Goal: Check status: Check status

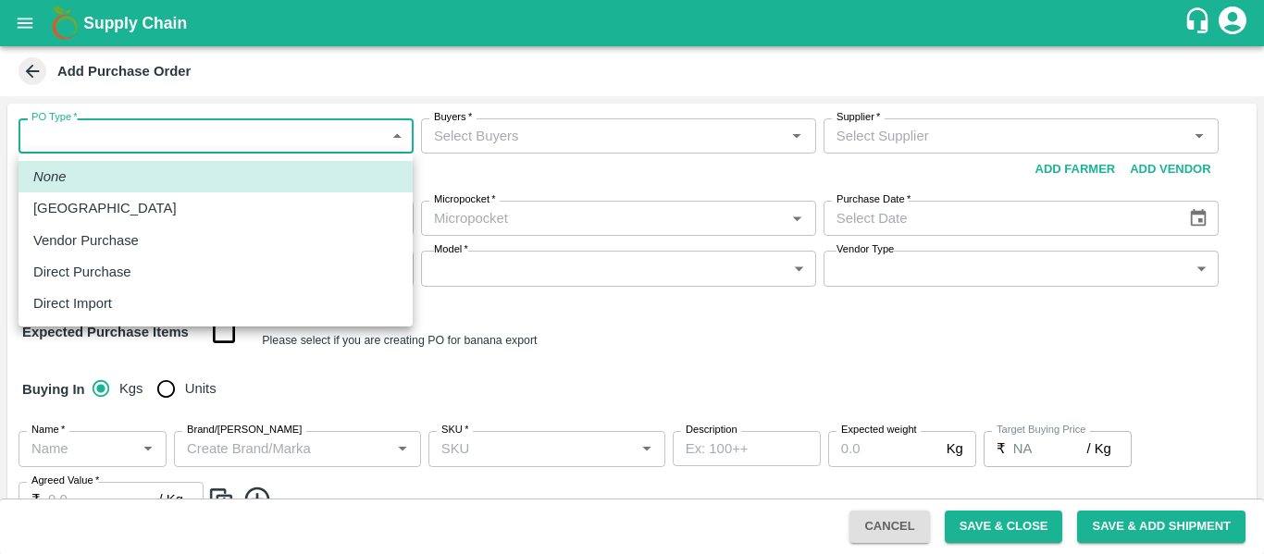
click at [598, 364] on div at bounding box center [632, 277] width 1264 height 554
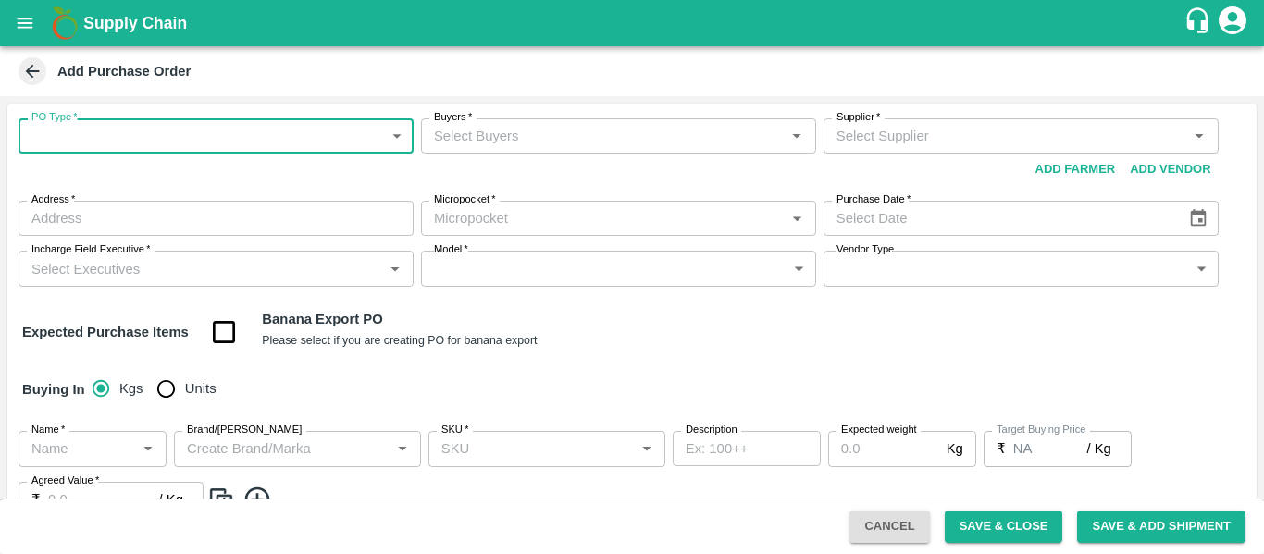
click at [31, 26] on icon "open drawer" at bounding box center [25, 23] width 20 height 20
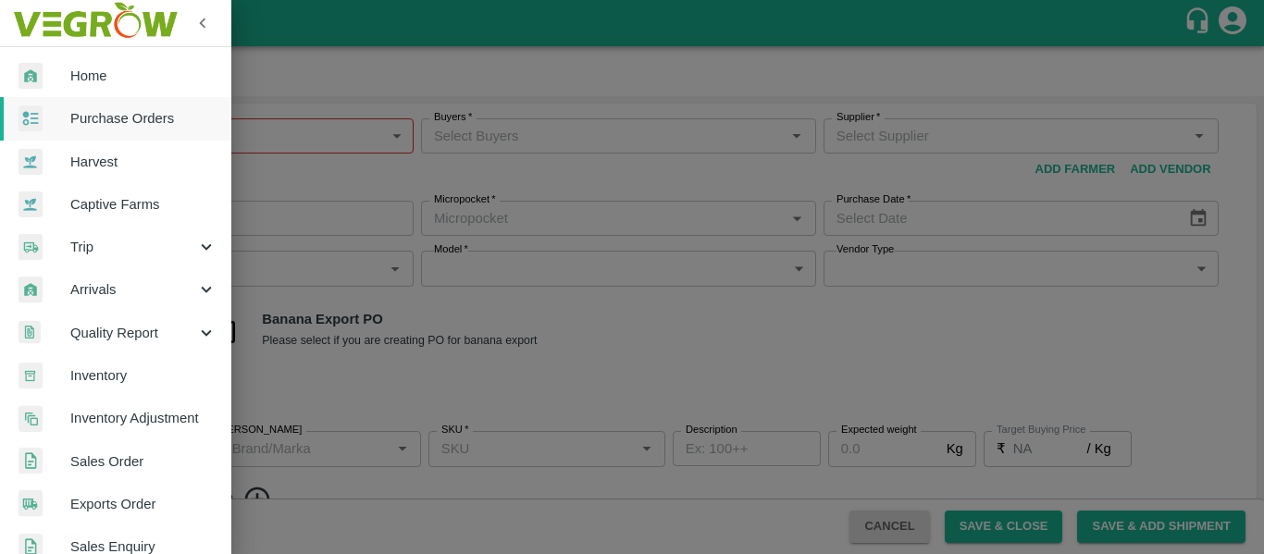
click at [128, 100] on link "Purchase Orders" at bounding box center [115, 118] width 231 height 43
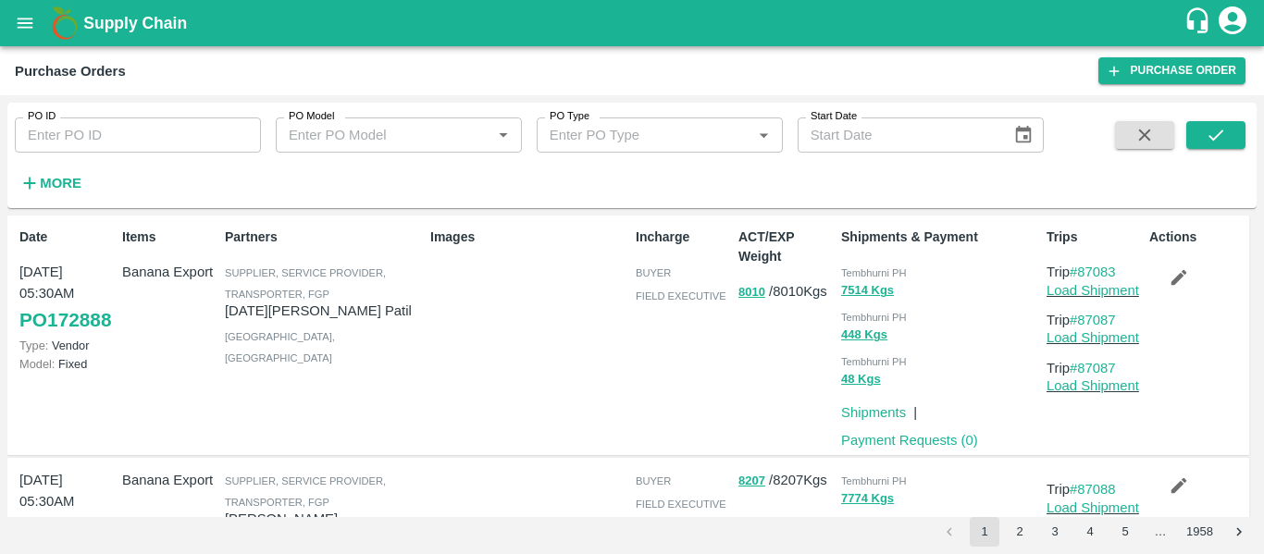
click at [540, 366] on div "Images" at bounding box center [525, 335] width 205 height 230
click at [94, 138] on input "PO ID" at bounding box center [138, 134] width 246 height 35
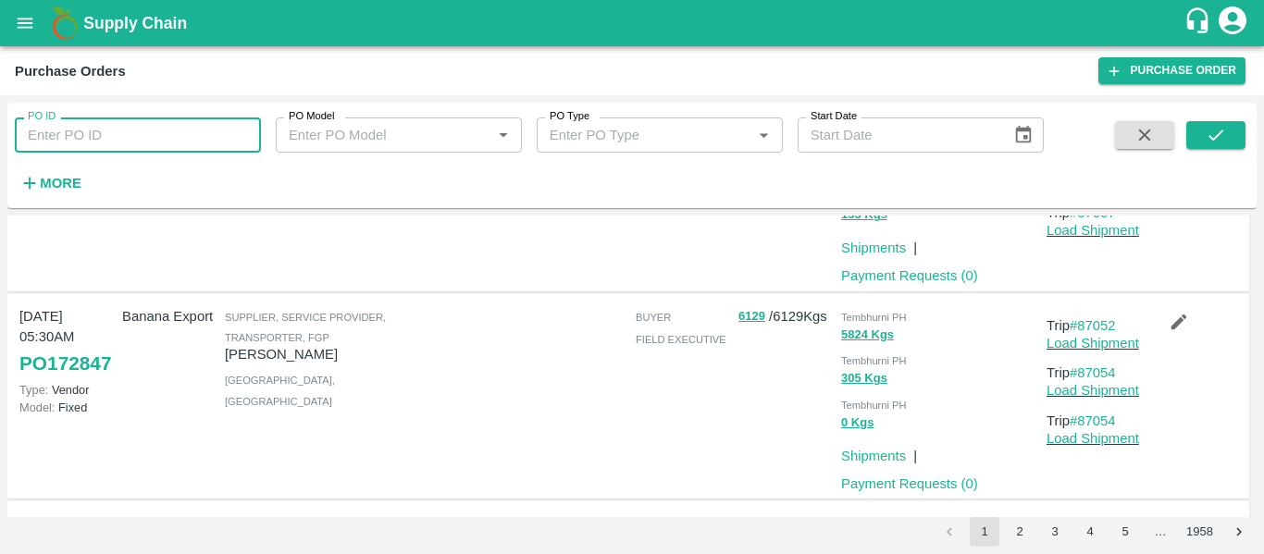
scroll to position [1829, 0]
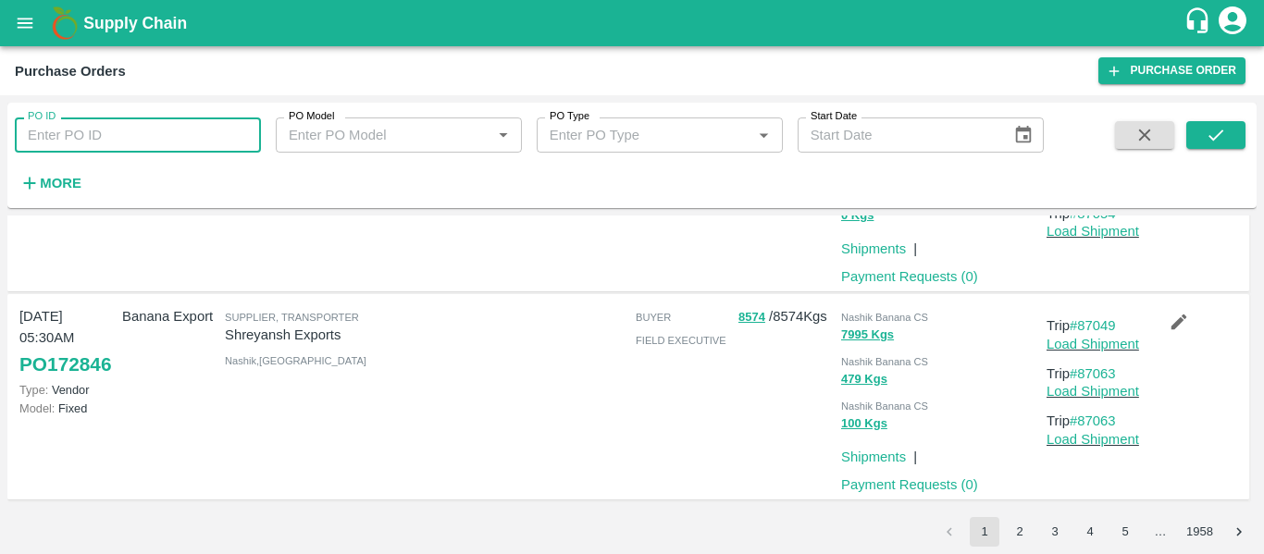
click at [1021, 531] on button "2" at bounding box center [1020, 532] width 30 height 30
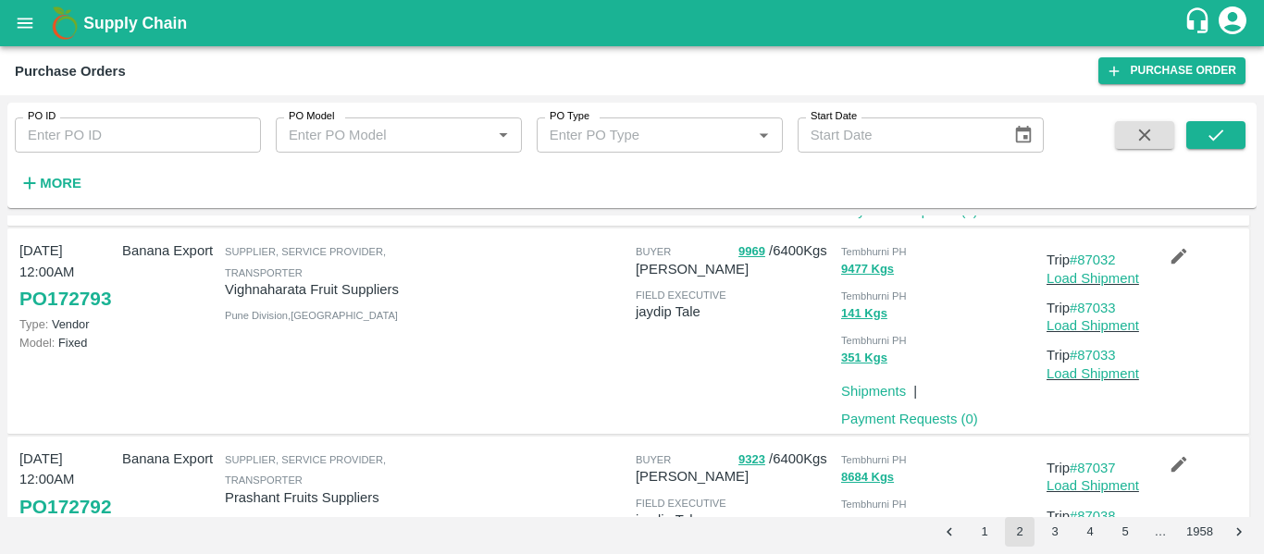
scroll to position [1877, 0]
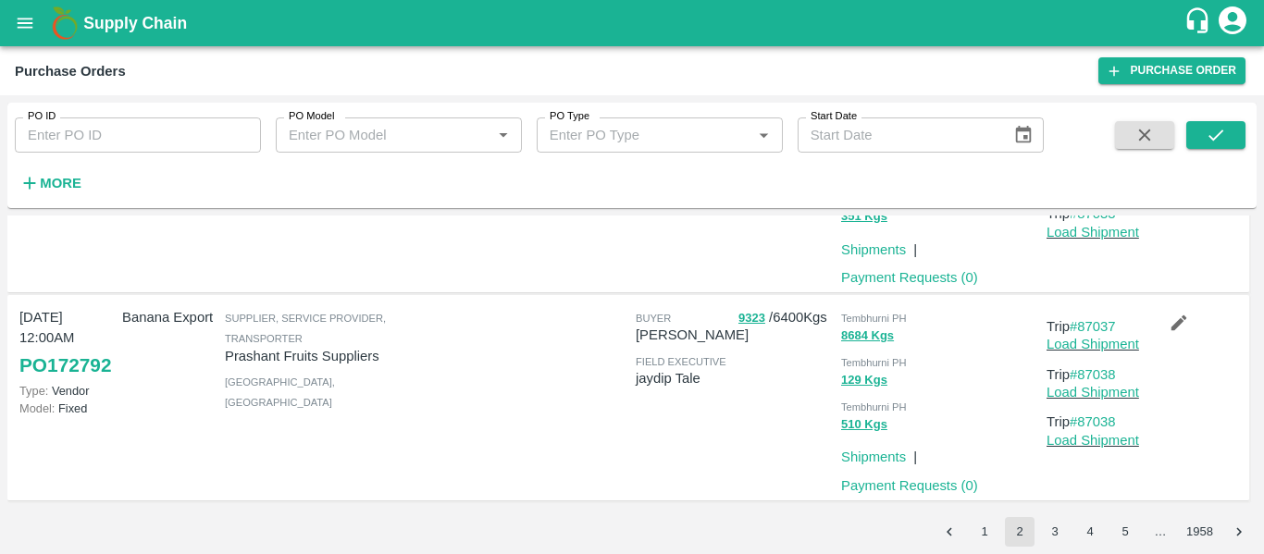
click at [1058, 528] on button "3" at bounding box center [1055, 532] width 30 height 30
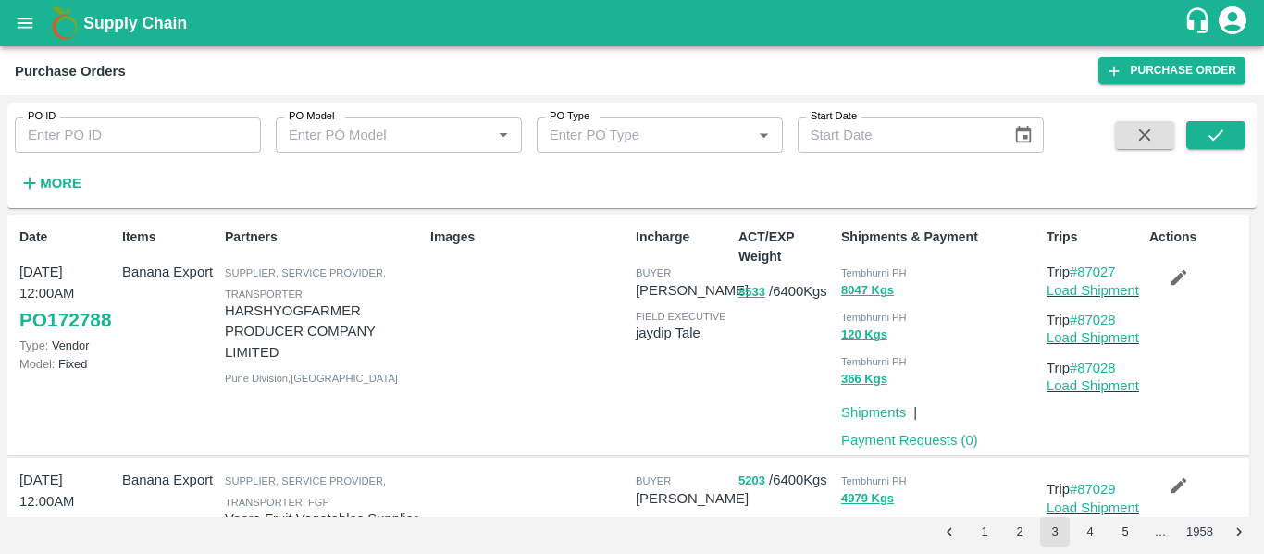
click at [116, 122] on input "PO ID" at bounding box center [138, 134] width 246 height 35
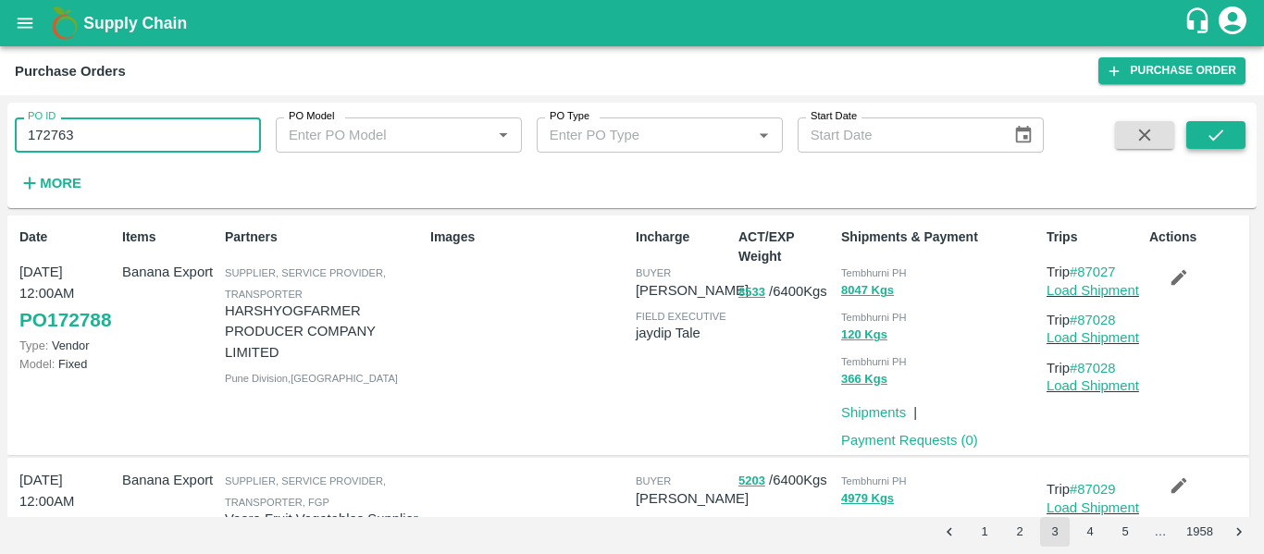
type input "172763"
click at [1221, 138] on icon "submit" at bounding box center [1215, 135] width 20 height 20
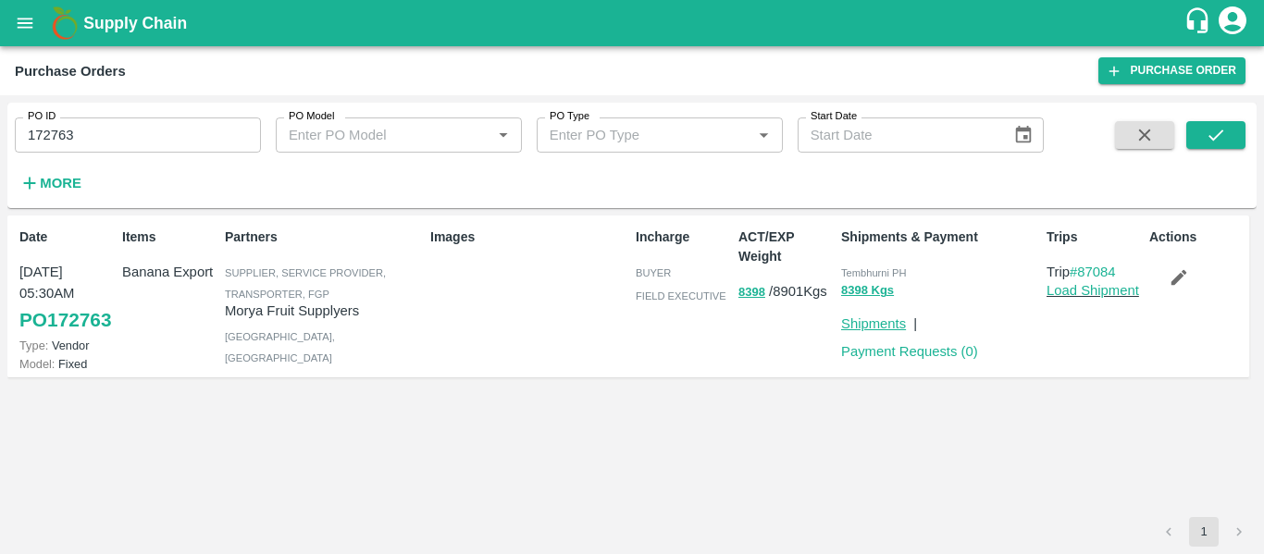
click at [856, 325] on link "Shipments" at bounding box center [873, 323] width 65 height 15
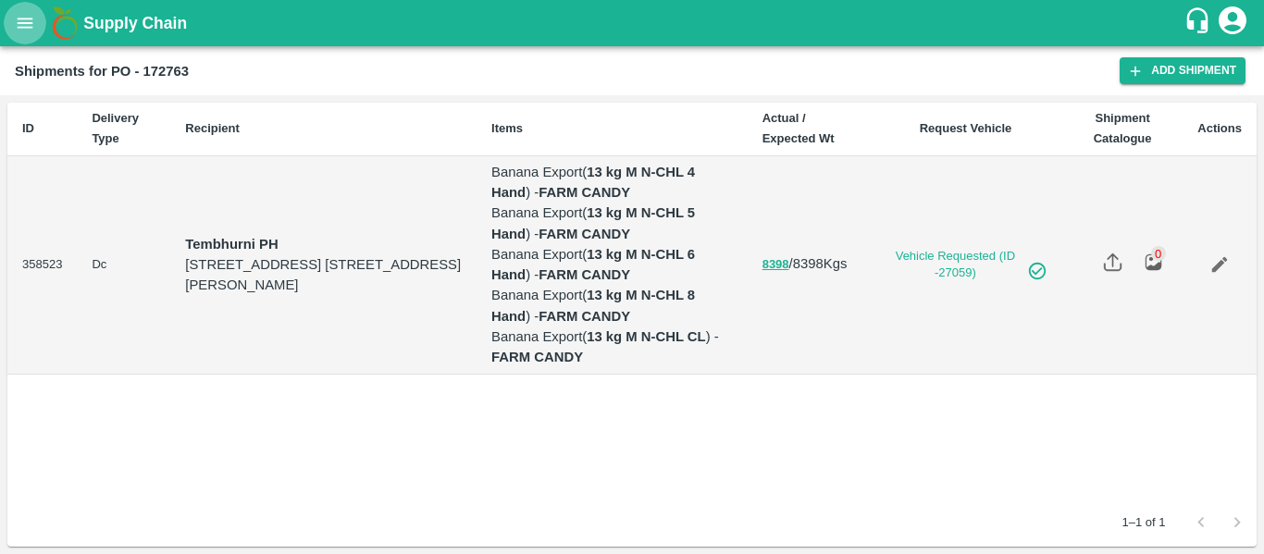
click at [19, 15] on icon "open drawer" at bounding box center [25, 23] width 20 height 20
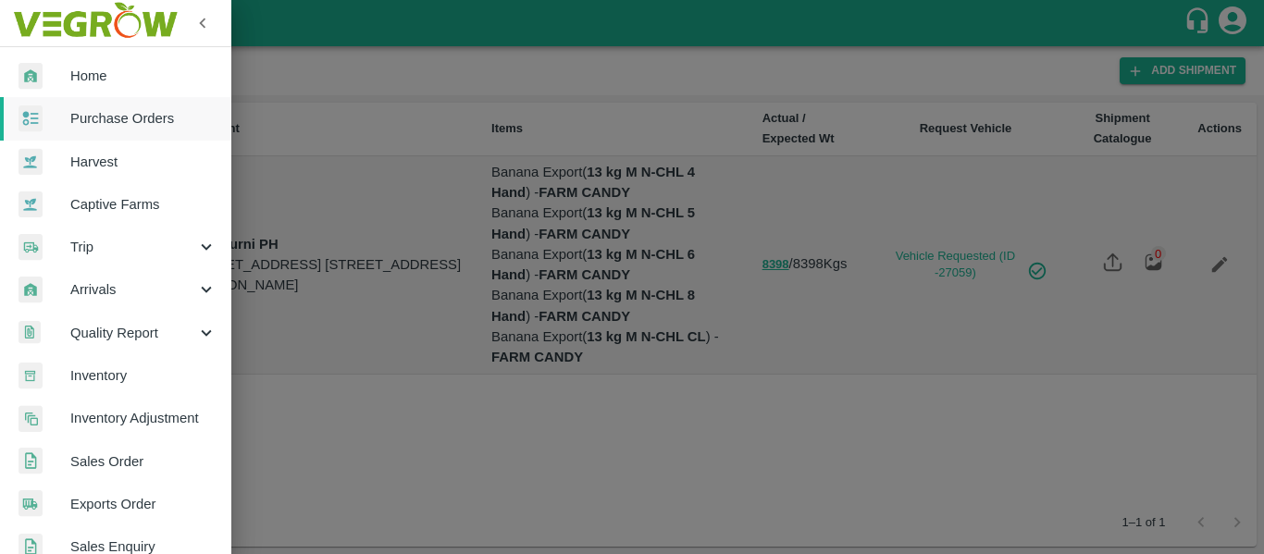
click at [111, 111] on span "Purchase Orders" at bounding box center [143, 118] width 146 height 20
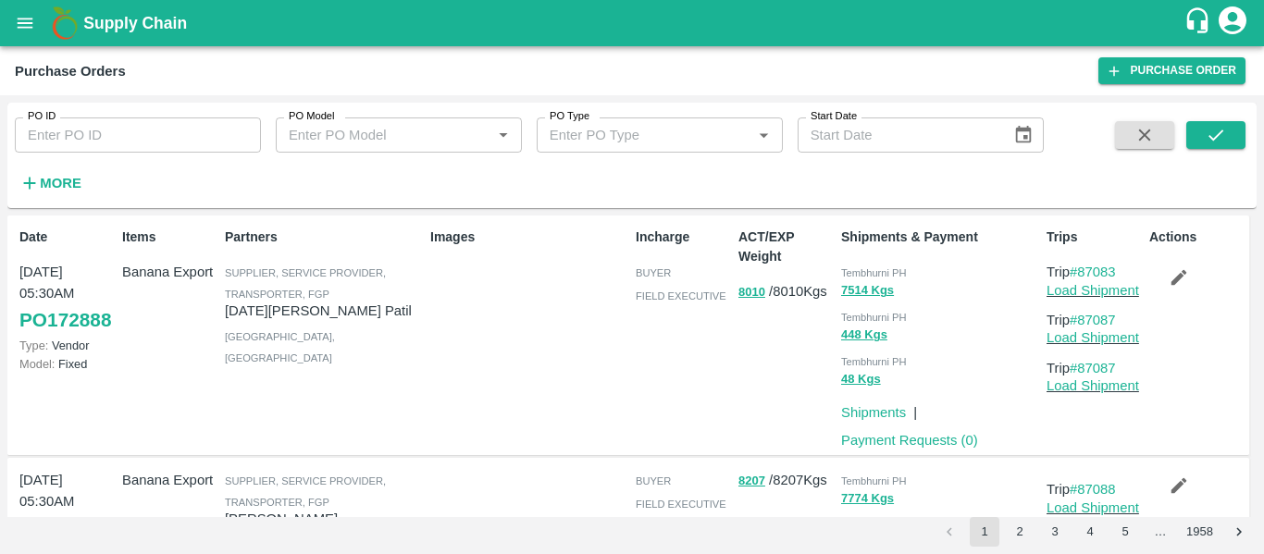
click at [130, 131] on input "PO ID" at bounding box center [138, 134] width 246 height 35
click at [26, 21] on icon "open drawer" at bounding box center [25, 23] width 20 height 20
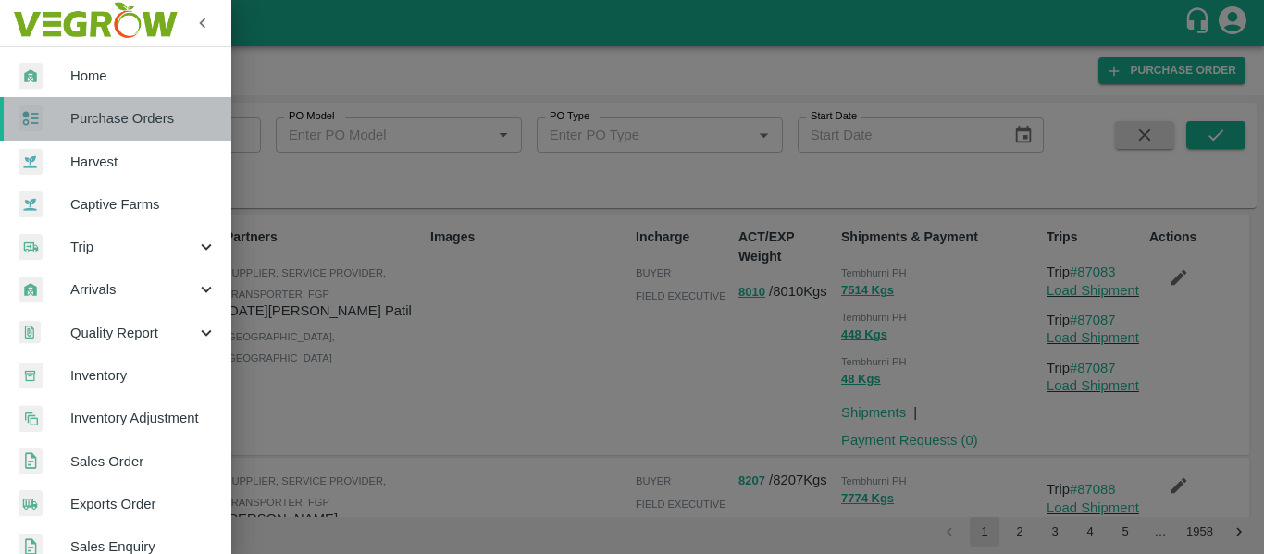
click at [127, 120] on span "Purchase Orders" at bounding box center [143, 118] width 146 height 20
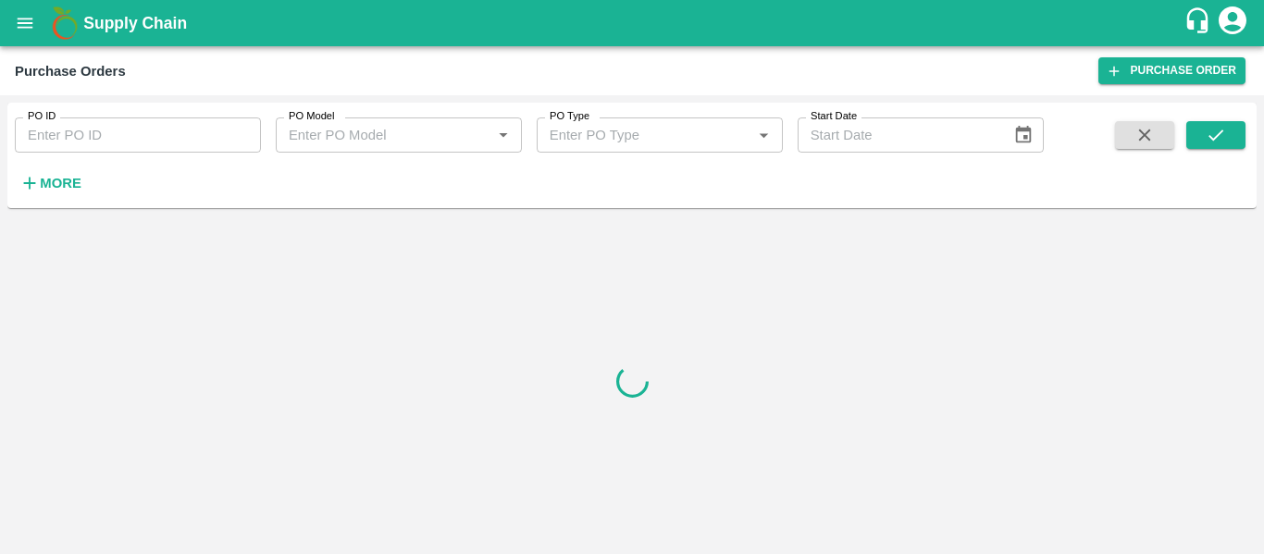
click at [0, 17] on div "Supply Chain" at bounding box center [632, 23] width 1264 height 46
click at [30, 20] on icon "open drawer" at bounding box center [25, 23] width 20 height 20
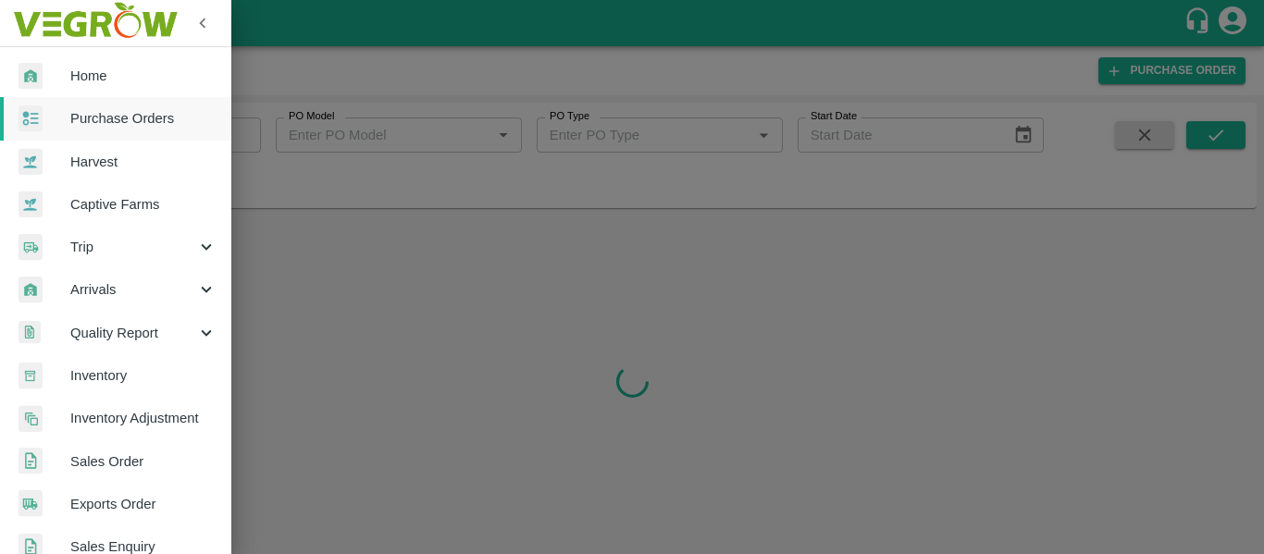
click at [155, 117] on span "Purchase Orders" at bounding box center [143, 118] width 146 height 20
